Goal: Information Seeking & Learning: Learn about a topic

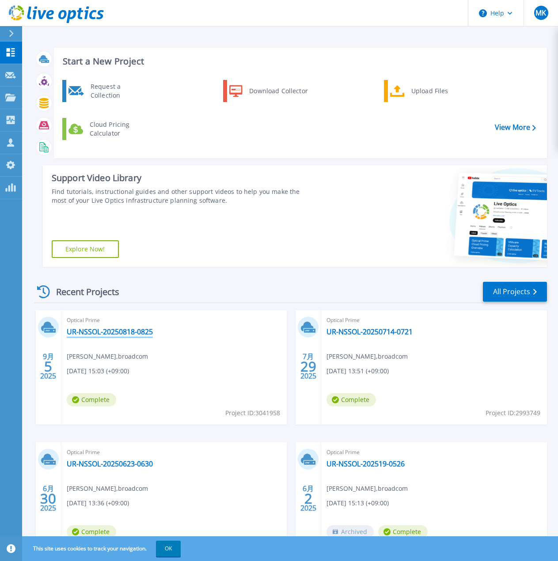
click at [153, 334] on link "UR-NSSOL-20250818-0825" at bounding box center [110, 331] width 86 height 9
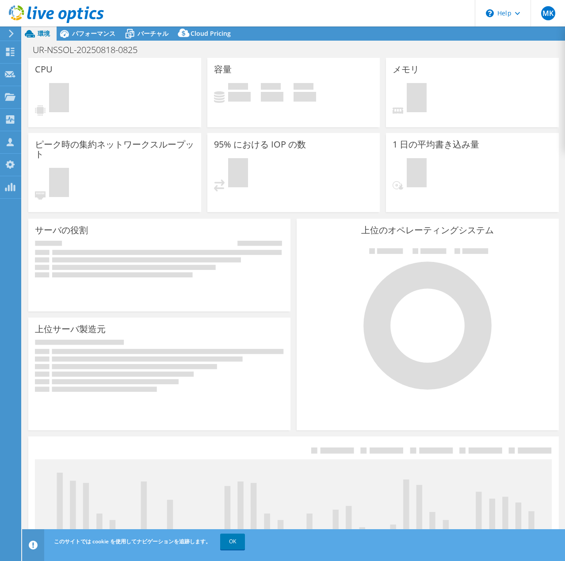
select select "USD"
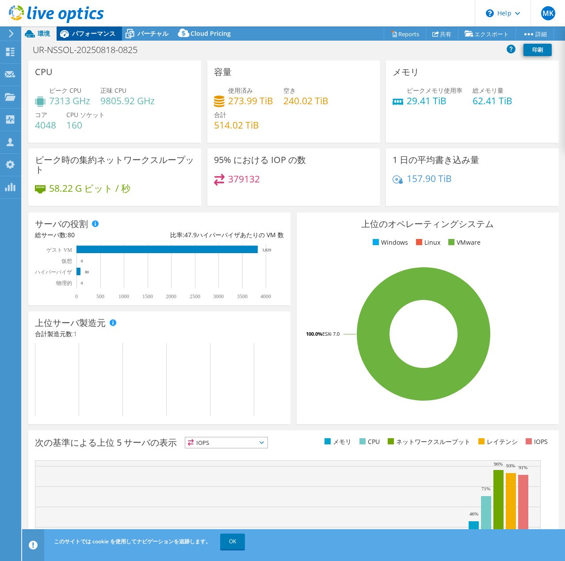
click at [106, 29] on div "パフォーマンス" at bounding box center [89, 34] width 65 height 14
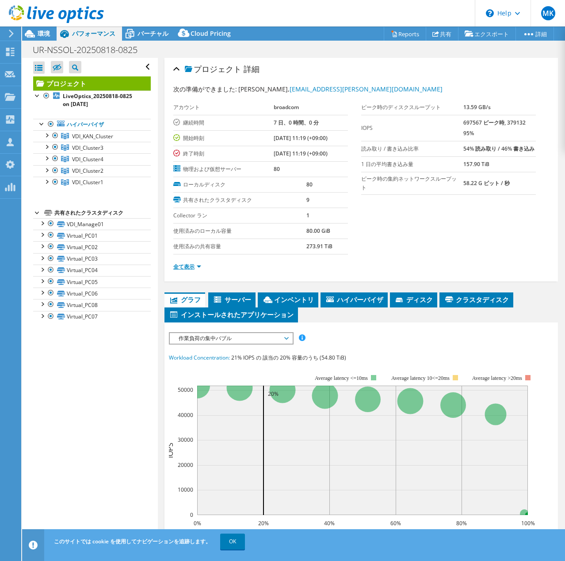
click at [187, 268] on link "全て表示" at bounding box center [187, 267] width 28 height 8
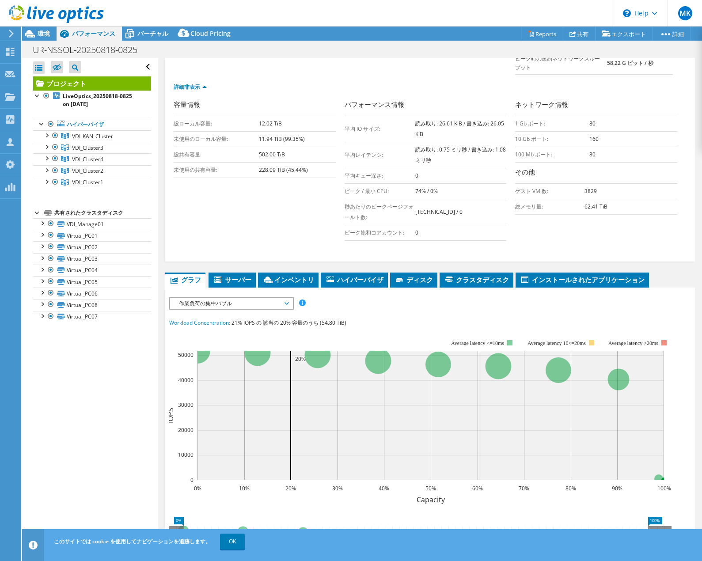
scroll to position [133, 0]
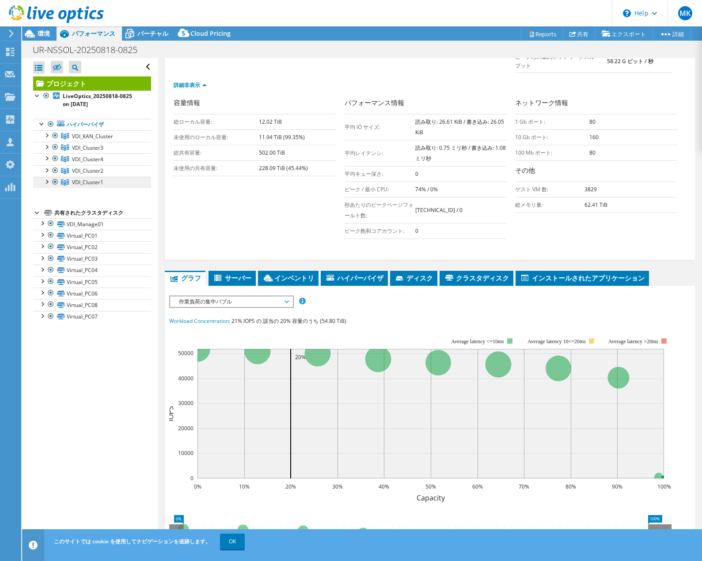
click at [106, 180] on link "VDI_Cluster1" at bounding box center [92, 182] width 118 height 11
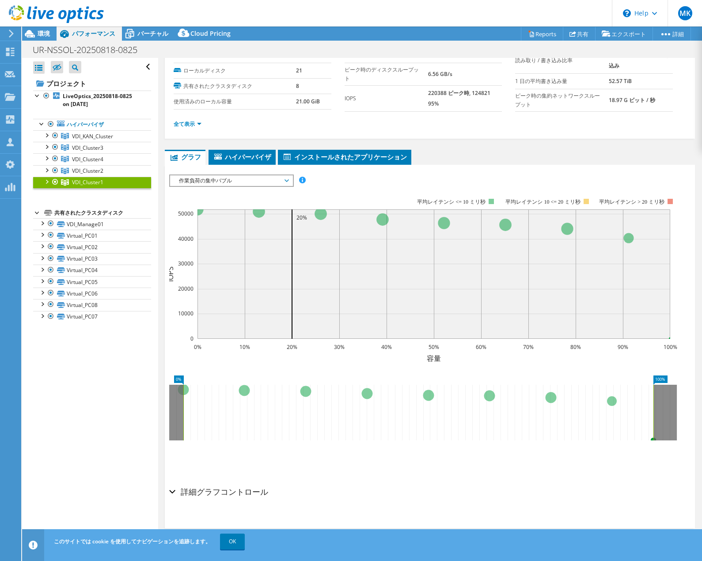
scroll to position [37, 0]
click at [106, 180] on link "VDI_Cluster1" at bounding box center [92, 182] width 118 height 11
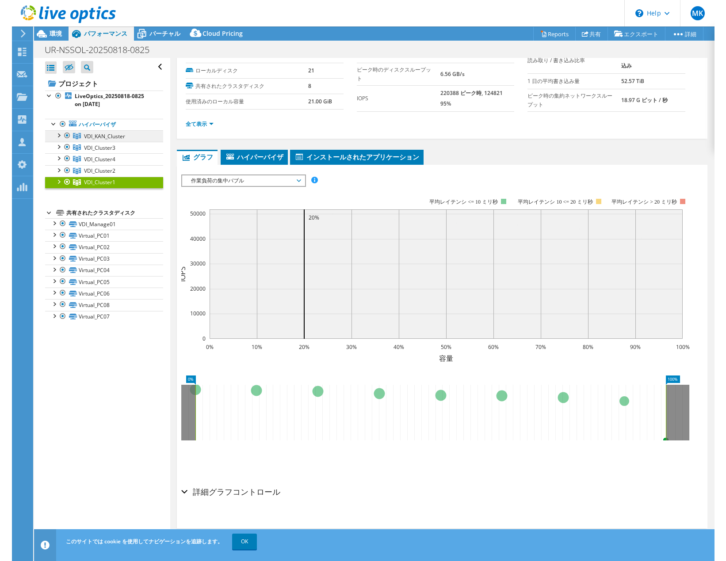
scroll to position [0, 0]
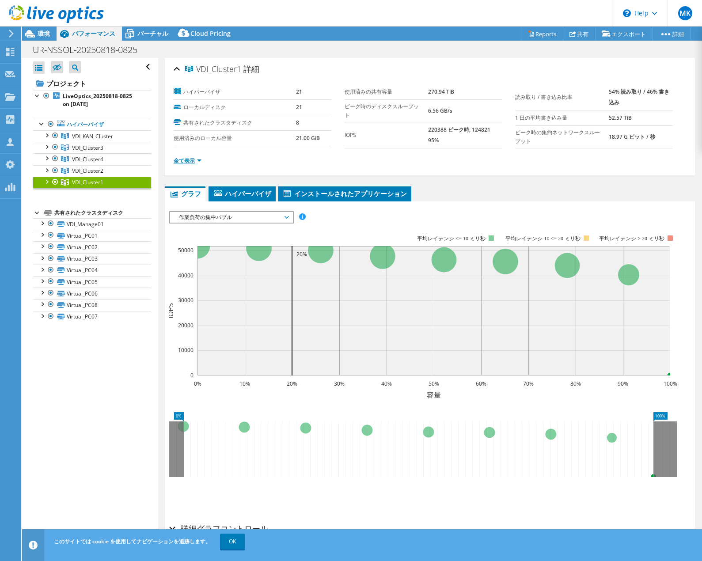
click at [200, 158] on link "全て表示" at bounding box center [188, 161] width 28 height 8
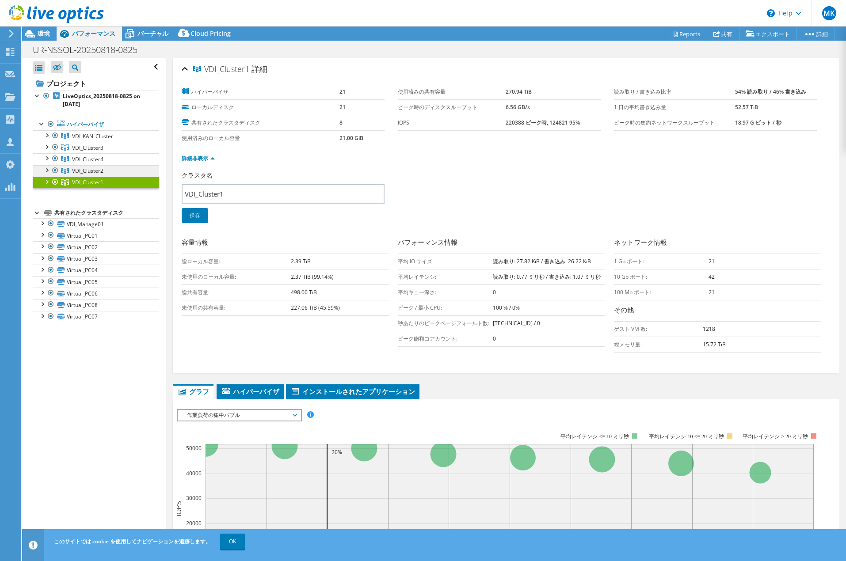
click at [94, 174] on span "VDI_Cluster2" at bounding box center [87, 171] width 31 height 8
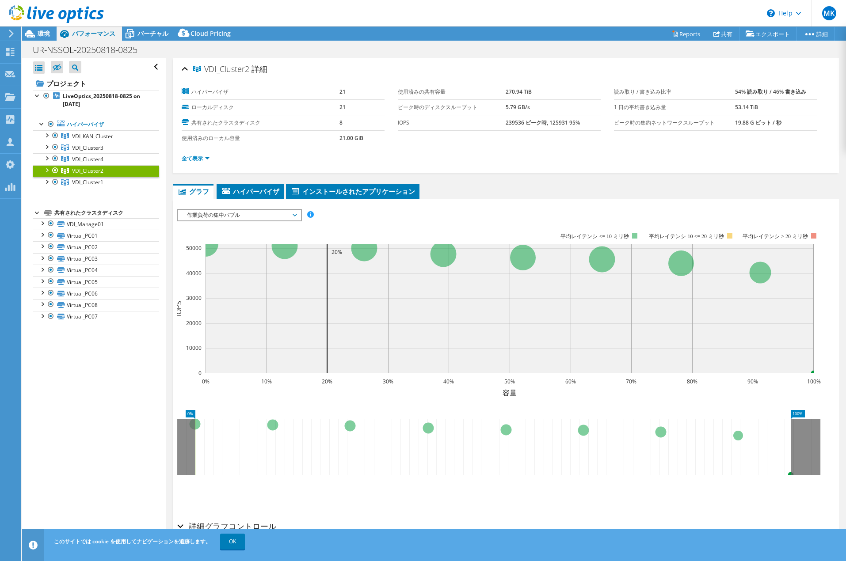
click at [180, 159] on div "VDI_Cluster2 詳細 ハイパーバイザ 21 ローカルディスク 21 共有されたクラスタディスク 8 使用済みのローカル容量 21.00 GiB" at bounding box center [506, 115] width 666 height 115
click at [186, 160] on link "全て表示" at bounding box center [196, 159] width 28 height 8
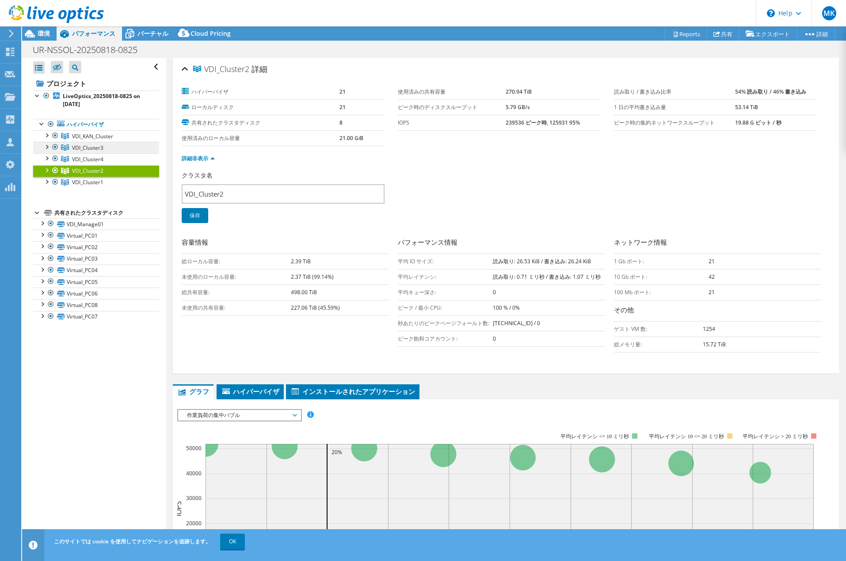
click at [104, 148] on link "VDI_Cluster3" at bounding box center [96, 147] width 126 height 11
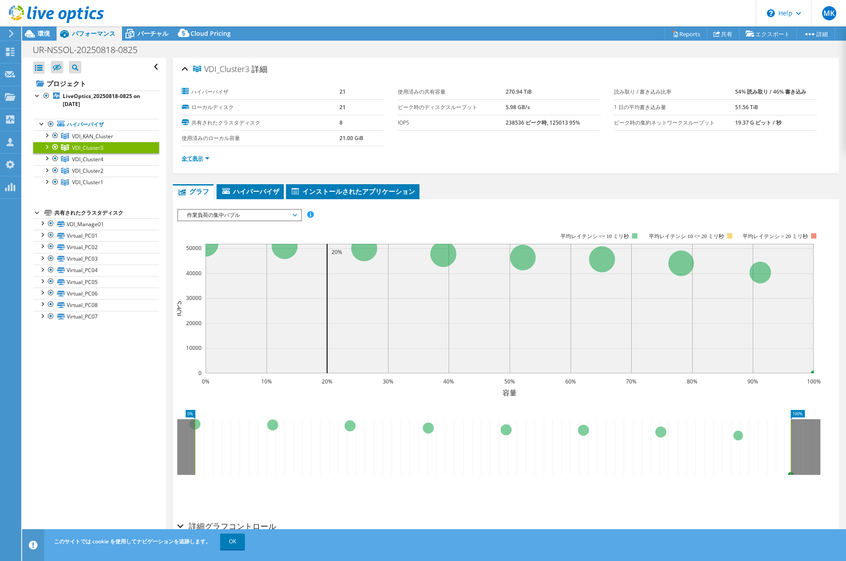
click at [192, 160] on link "全て表示" at bounding box center [196, 159] width 28 height 8
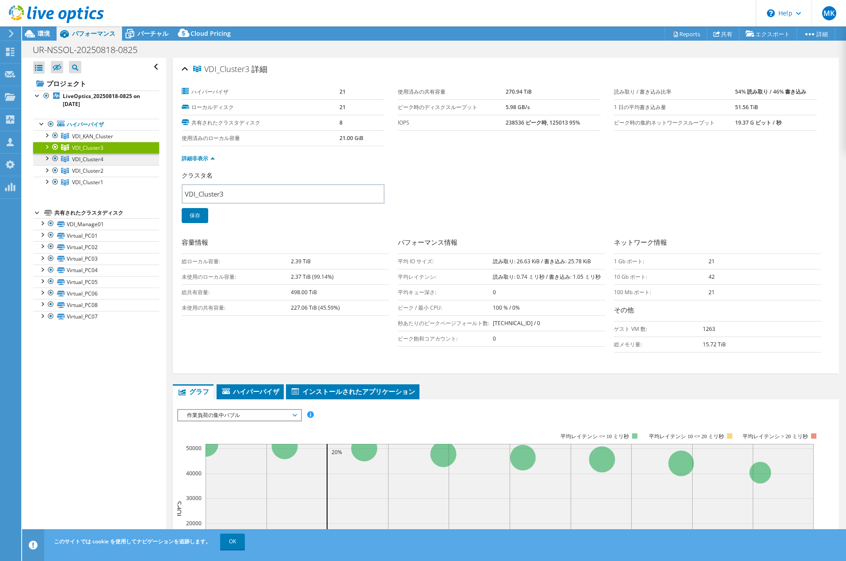
click at [104, 160] on link "VDI_Cluster4" at bounding box center [96, 158] width 126 height 11
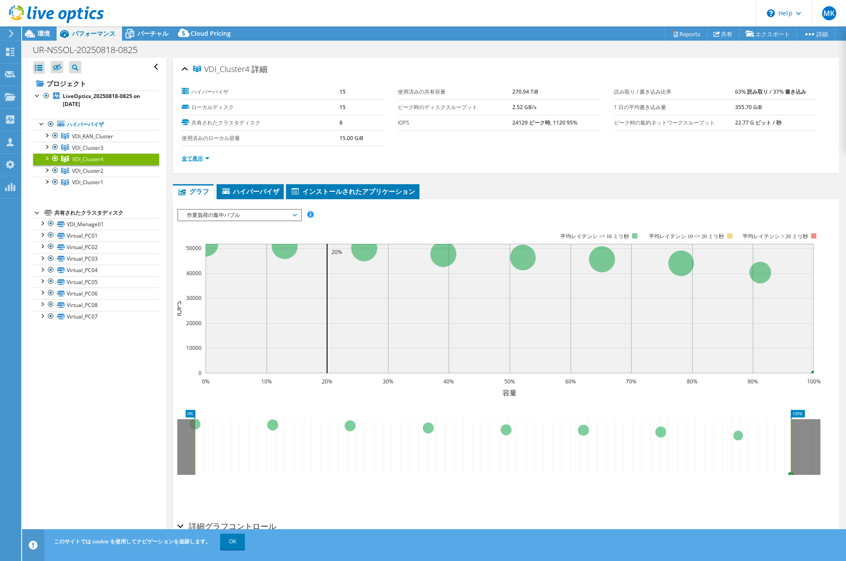
click at [189, 159] on link "全て表示" at bounding box center [196, 159] width 28 height 8
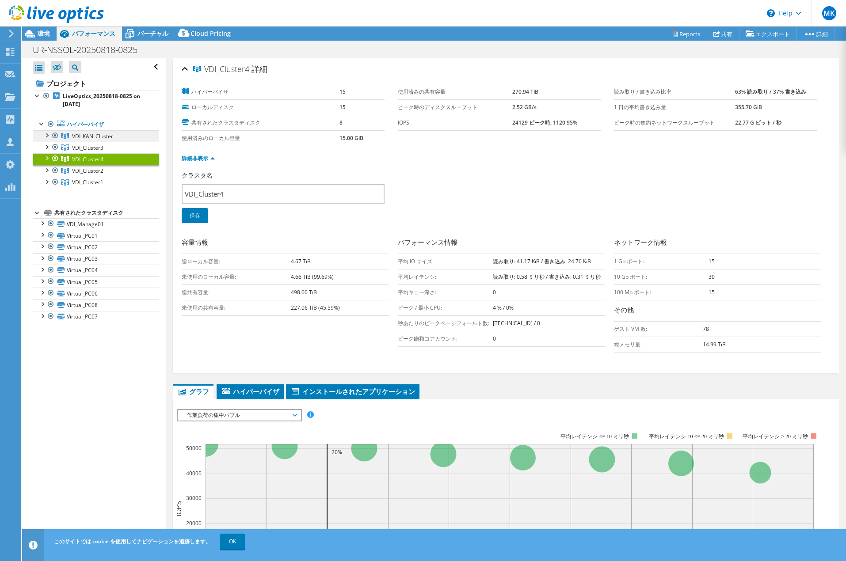
click at [103, 139] on span "VDI_KAN_Cluster" at bounding box center [92, 137] width 41 height 8
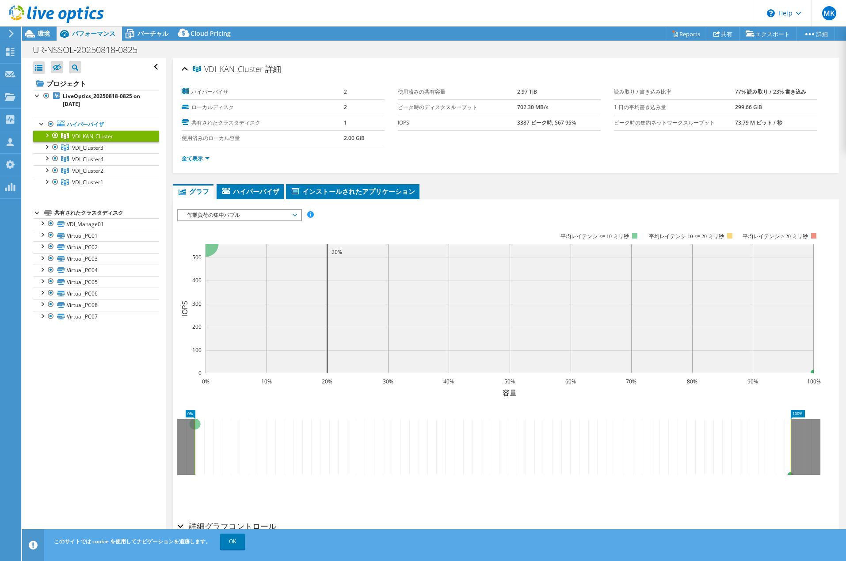
click at [194, 161] on link "全て表示" at bounding box center [196, 159] width 28 height 8
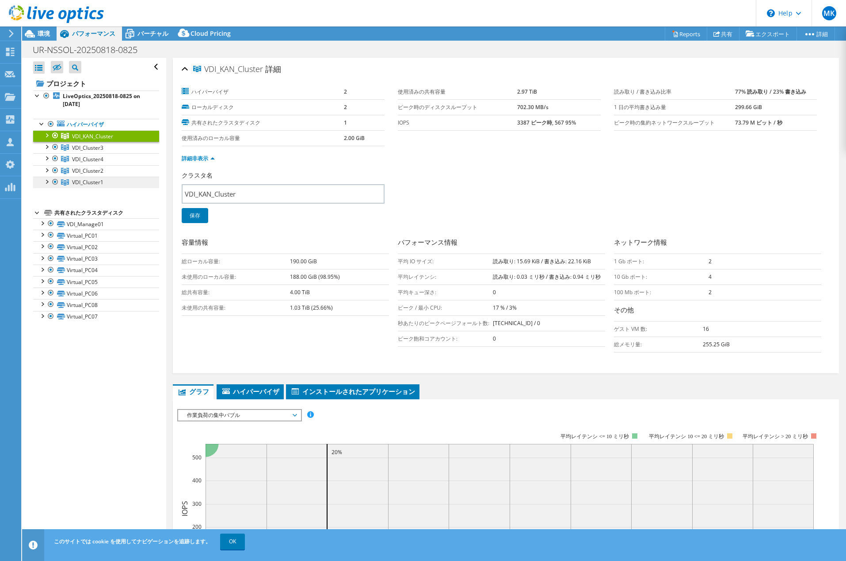
click at [110, 178] on link "VDI_Cluster1" at bounding box center [96, 182] width 126 height 11
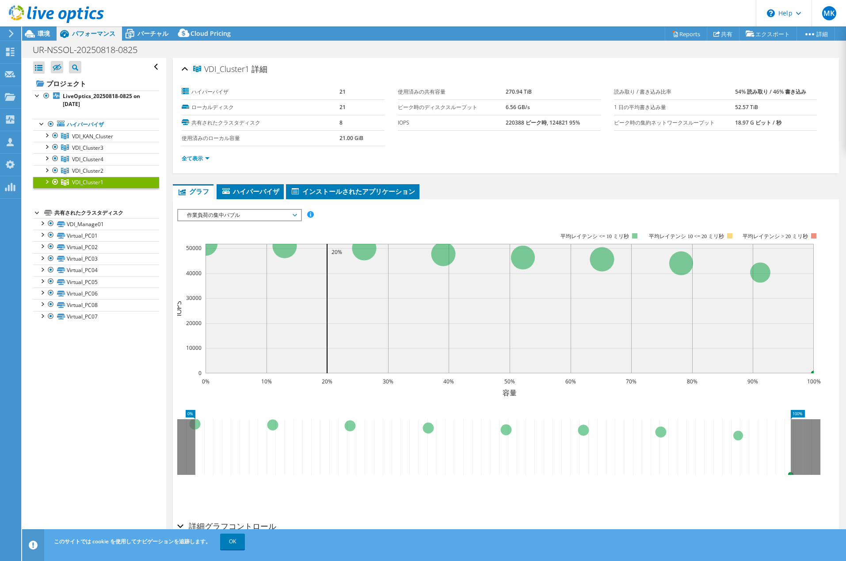
click at [269, 219] on span "作業負荷の集中バブル" at bounding box center [239, 215] width 114 height 11
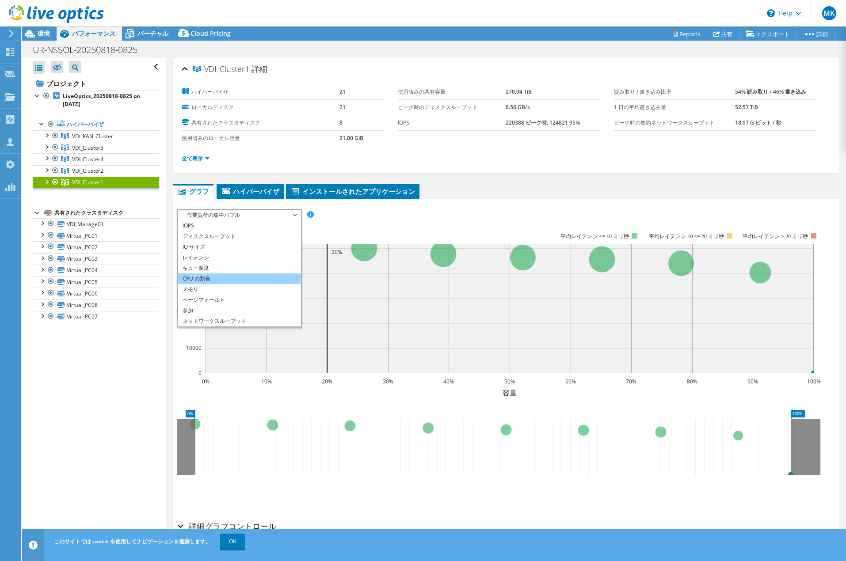
click at [262, 281] on li "CPU の割合" at bounding box center [239, 279] width 122 height 11
